Goal: Feedback & Contribution: Leave review/rating

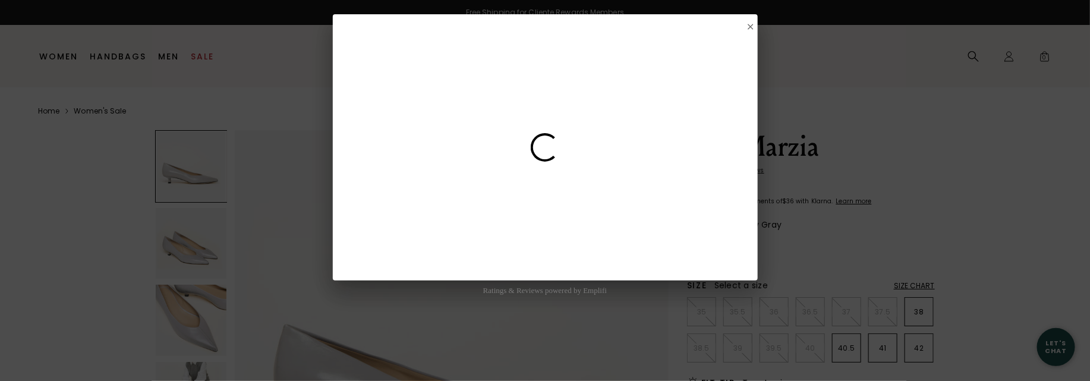
select select "US"
select select "[GEOGRAPHIC_DATA]"
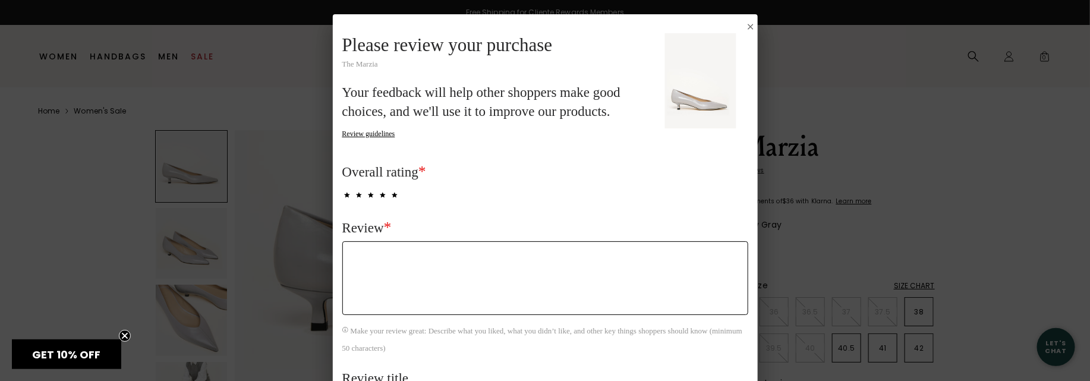
click at [393, 267] on textarea "Review *" at bounding box center [545, 278] width 406 height 74
click at [676, 256] on textarea "Love the shoes. So stylish and comfortable. I am short and need just a lift the…" at bounding box center [545, 278] width 406 height 74
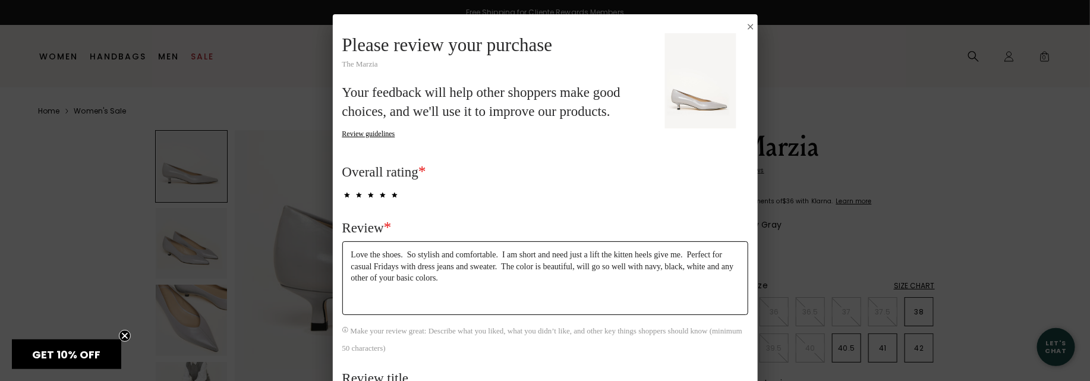
click at [595, 253] on textarea "Love the shoes. So stylish and comfortable. I am short and need just a lift the…" at bounding box center [545, 278] width 406 height 74
click at [493, 275] on textarea "Love the shoes. So stylish and comfortable. I am short and need just a lift the…" at bounding box center [545, 278] width 406 height 74
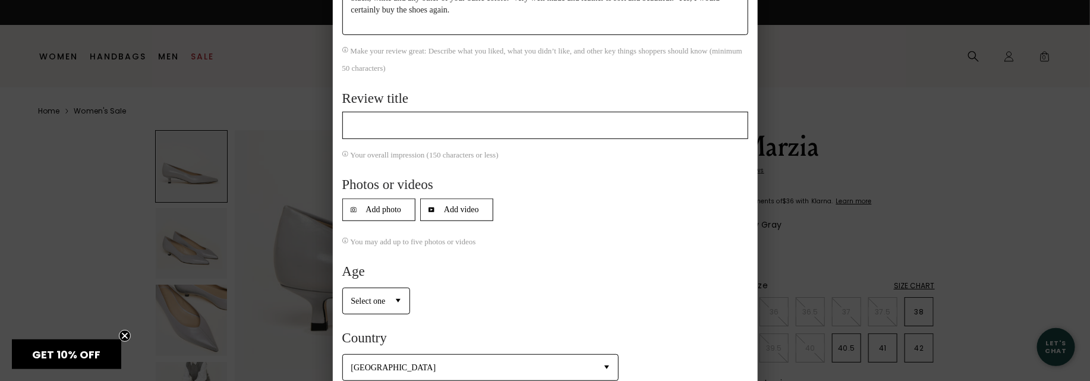
scroll to position [297, 0]
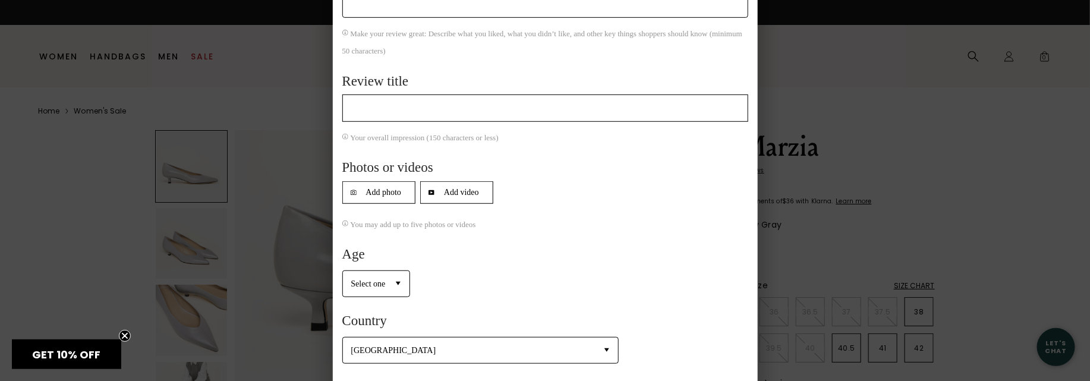
type textarea "Love the shoes. So stylish and comfortable. I am short and need just a lift the…"
click at [395, 285] on select "Select one [PHONE_NUMBER] 45-64 65+" at bounding box center [376, 284] width 67 height 26
select select "3"
click at [343, 271] on select "Select one [PHONE_NUMBER] 45-64 65+" at bounding box center [376, 284] width 67 height 26
click at [499, 345] on select "Select one [GEOGRAPHIC_DATA] [GEOGRAPHIC_DATA] [GEOGRAPHIC_DATA] [GEOGRAPHIC_DA…" at bounding box center [480, 351] width 275 height 26
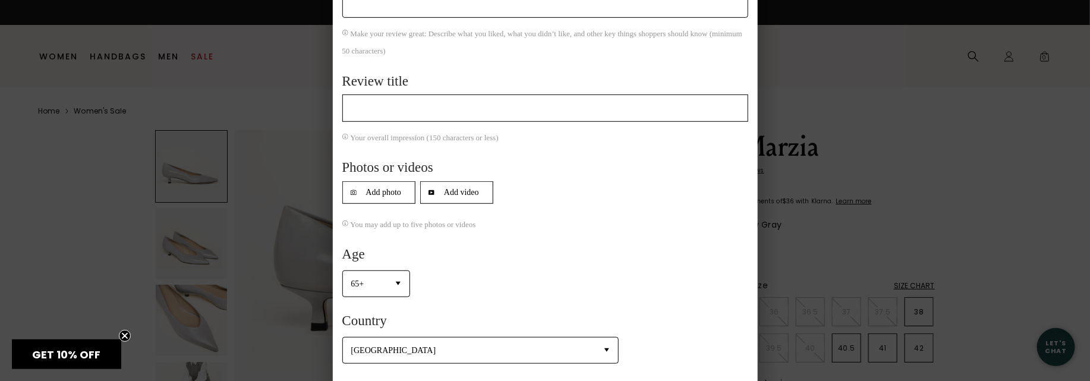
click at [386, 351] on select "Select one [GEOGRAPHIC_DATA] [GEOGRAPHIC_DATA] [GEOGRAPHIC_DATA] [GEOGRAPHIC_DA…" at bounding box center [480, 351] width 275 height 26
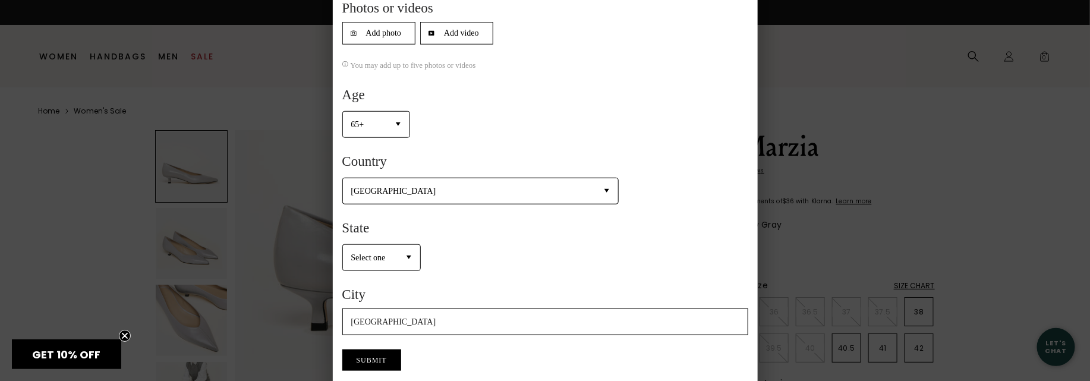
scroll to position [475, 0]
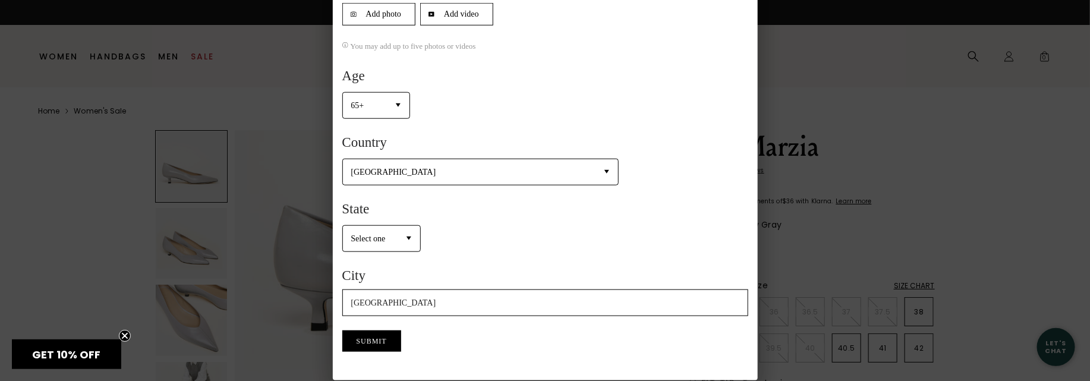
click at [375, 336] on button "Submit" at bounding box center [371, 340] width 59 height 21
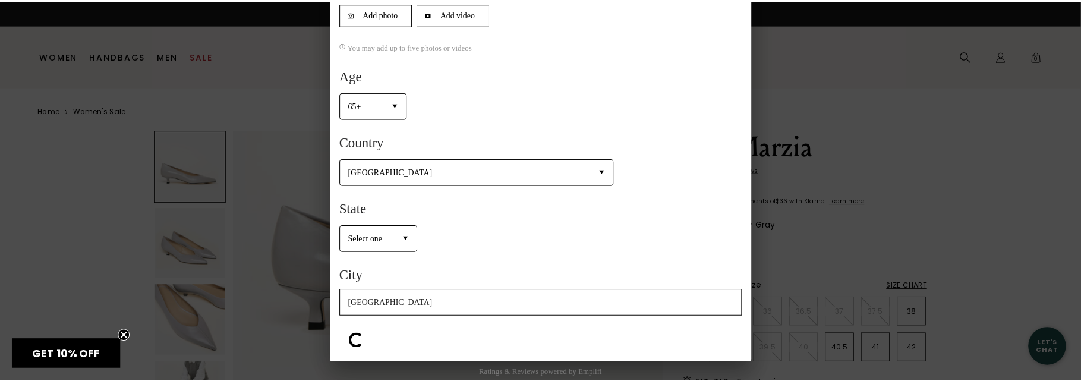
scroll to position [0, 0]
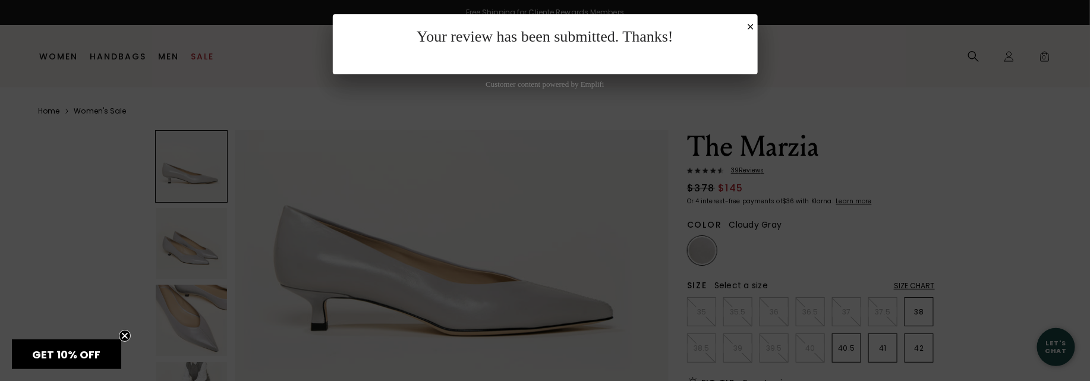
click at [748, 24] on icon "Close Submission Modal" at bounding box center [751, 27] width 6 height 6
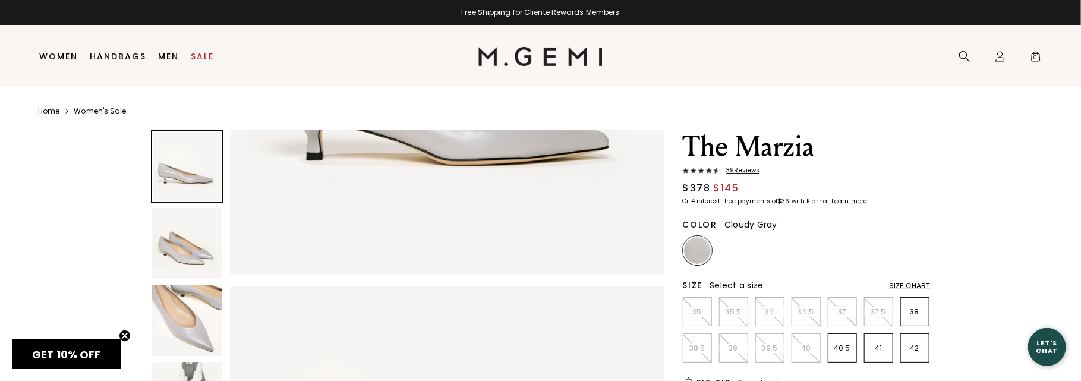
scroll to position [119, 0]
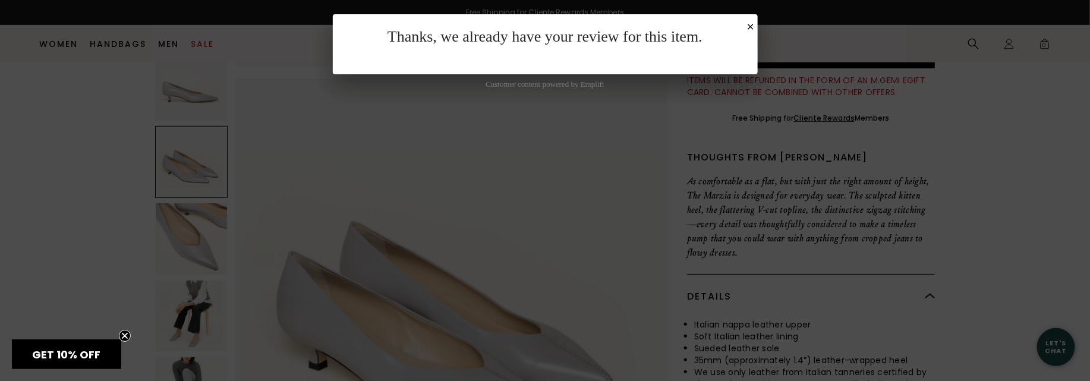
click at [747, 20] on div "Submission Modal" at bounding box center [751, 25] width 10 height 17
click at [748, 23] on button "Close Submission Modal" at bounding box center [751, 27] width 10 height 10
